Goal: Transaction & Acquisition: Purchase product/service

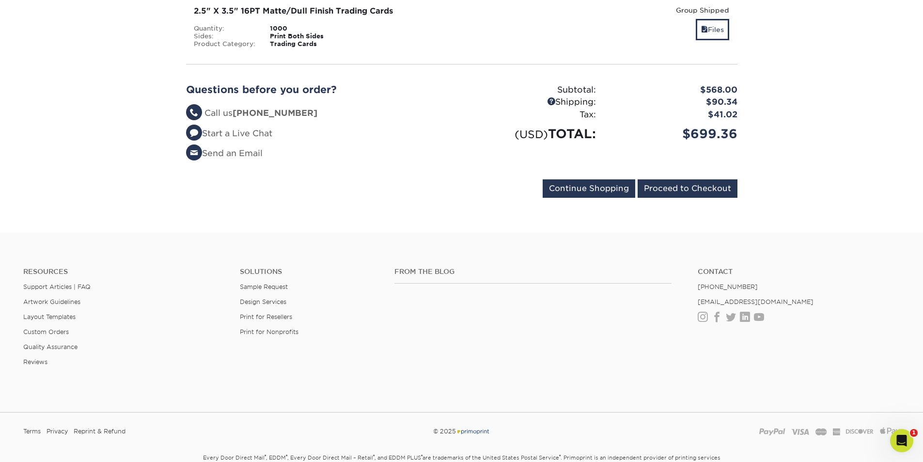
scroll to position [832, 0]
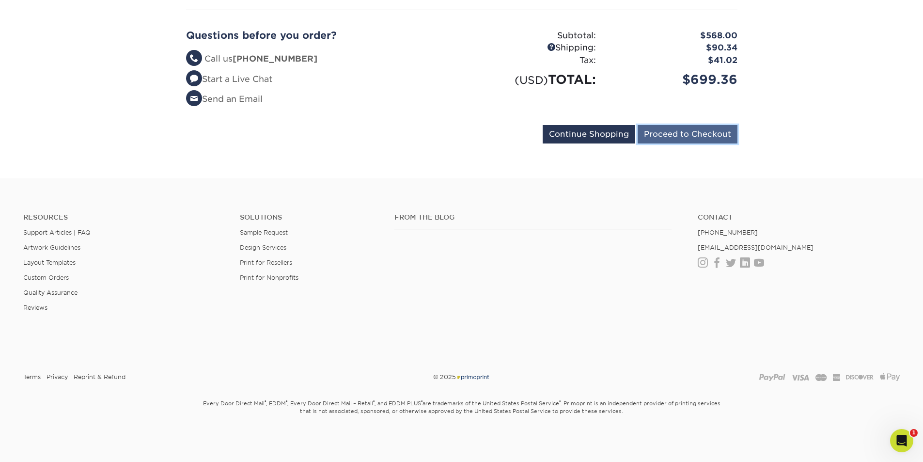
click at [702, 137] on input "Proceed to Checkout" at bounding box center [688, 134] width 100 height 18
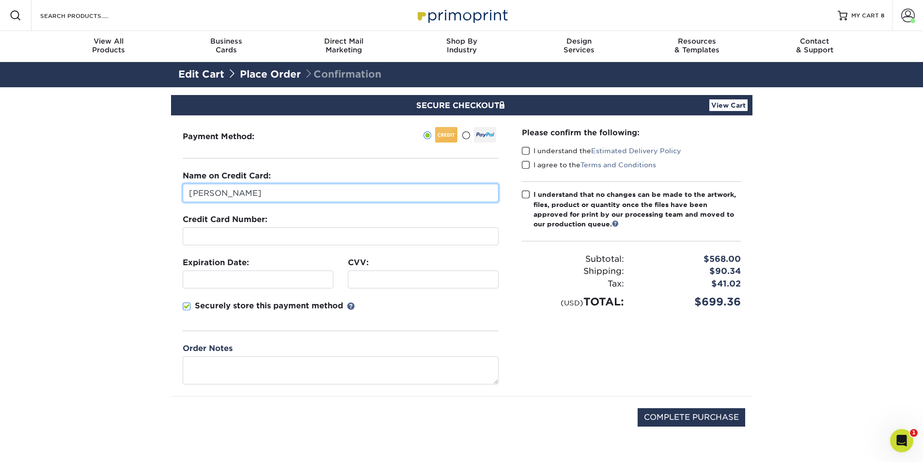
drag, startPoint x: 208, startPoint y: 193, endPoint x: 196, endPoint y: 195, distance: 11.8
click at [196, 195] on input "[PERSON_NAME]" at bounding box center [341, 193] width 316 height 18
type input "[PERSON_NAME]"
click at [82, 305] on section "SECURE CHECKOUT View Cart Payment Method: Name on Credit Card:" at bounding box center [461, 279] width 923 height 384
click at [188, 307] on span at bounding box center [187, 306] width 8 height 9
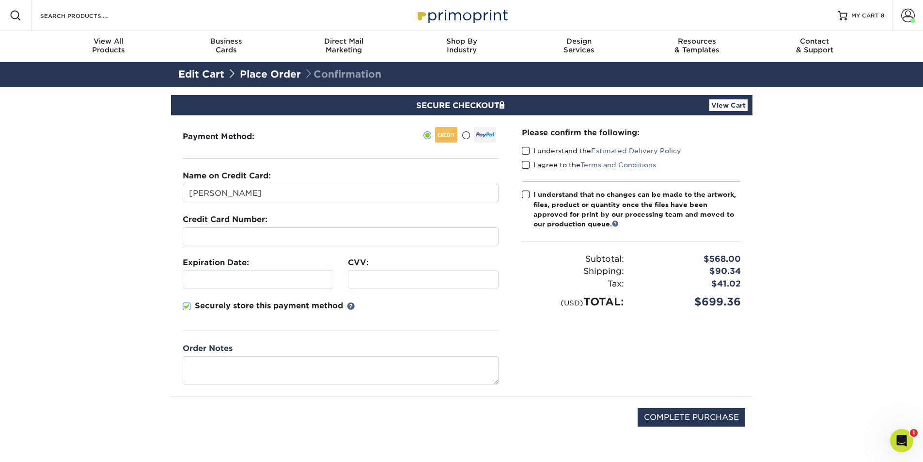
click at [0, 0] on input "Securely store this payment method" at bounding box center [0, 0] width 0 height 0
click at [523, 147] on span at bounding box center [526, 150] width 8 height 9
click at [0, 0] on input "I understand the Estimated Delivery Policy" at bounding box center [0, 0] width 0 height 0
click at [522, 169] on span at bounding box center [526, 164] width 8 height 9
click at [0, 0] on input "I agree to the Terms and Conditions" at bounding box center [0, 0] width 0 height 0
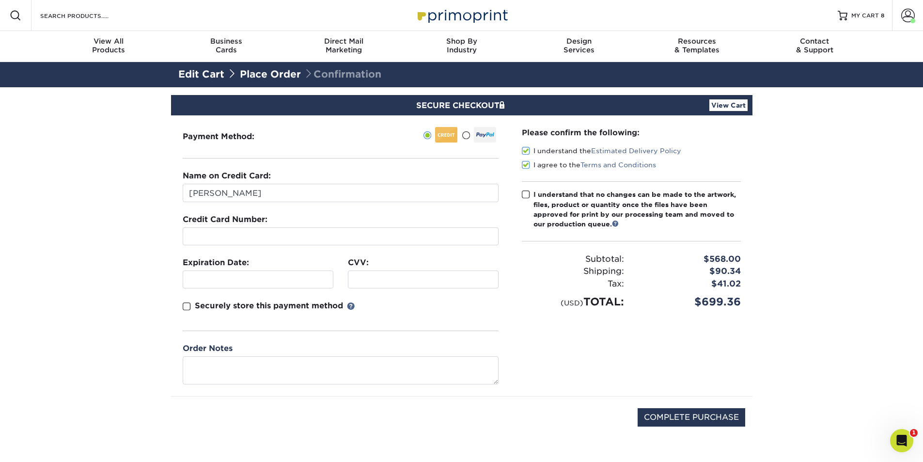
click at [527, 197] on span at bounding box center [526, 194] width 8 height 9
click at [0, 0] on input "I understand that no changes can be made to the artwork, files, product or quan…" at bounding box center [0, 0] width 0 height 0
click at [694, 417] on input "COMPLETE PURCHASE" at bounding box center [692, 417] width 108 height 18
type input "PROCESSING, PLEASE WAIT..."
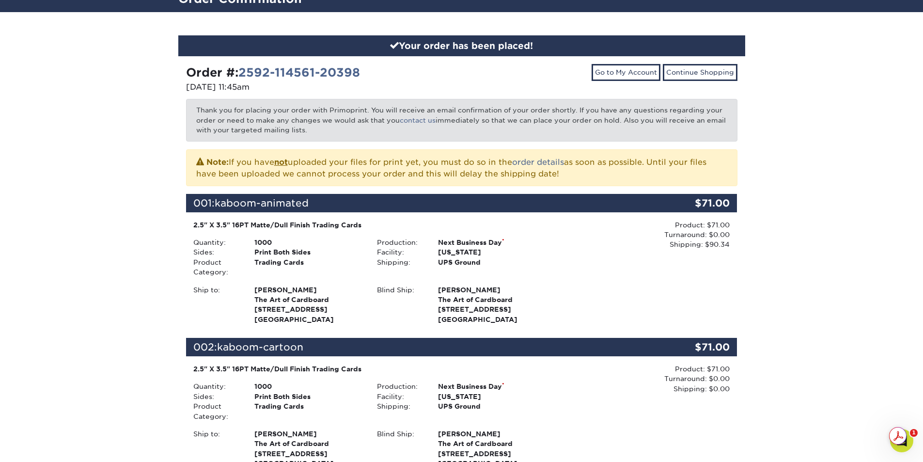
scroll to position [63, 0]
